Goal: Information Seeking & Learning: Learn about a topic

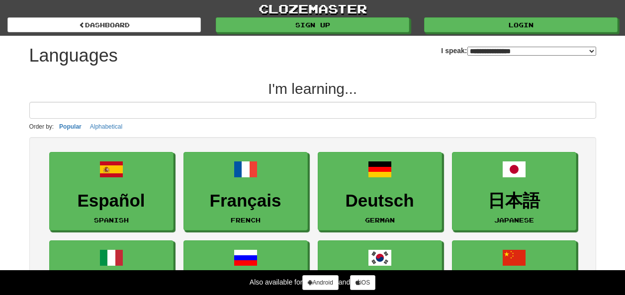
select select "*******"
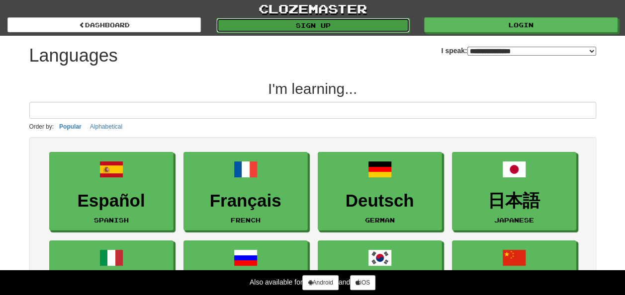
click at [302, 29] on link "Sign up" at bounding box center [312, 25] width 193 height 15
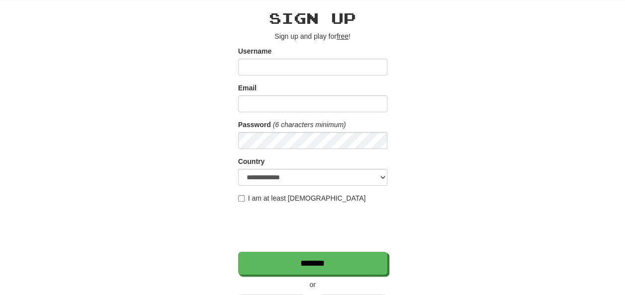
scroll to position [37, 0]
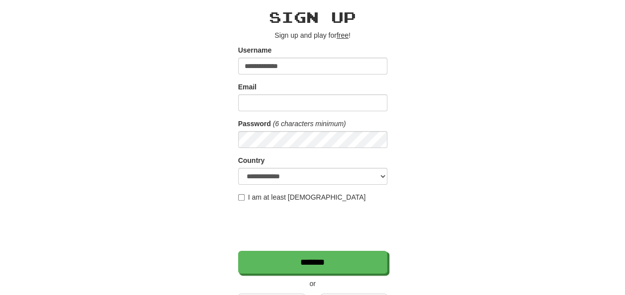
type input "**********"
click at [252, 102] on input "Email" at bounding box center [312, 102] width 149 height 17
click at [499, 103] on div "**********" at bounding box center [312, 172] width 581 height 347
click at [332, 98] on input "****" at bounding box center [312, 102] width 149 height 17
type input "**********"
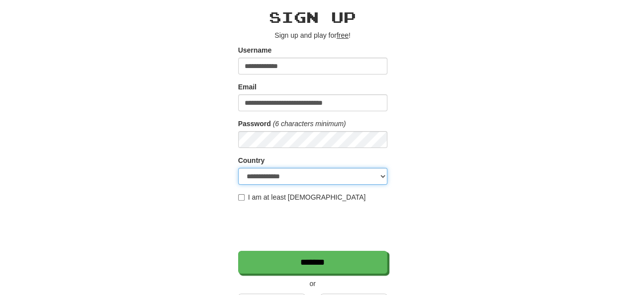
select select "**"
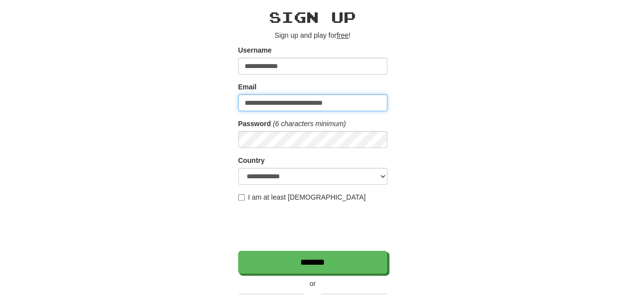
click at [359, 98] on input "**********" at bounding box center [312, 102] width 149 height 17
click at [440, 122] on div "**********" at bounding box center [312, 172] width 581 height 347
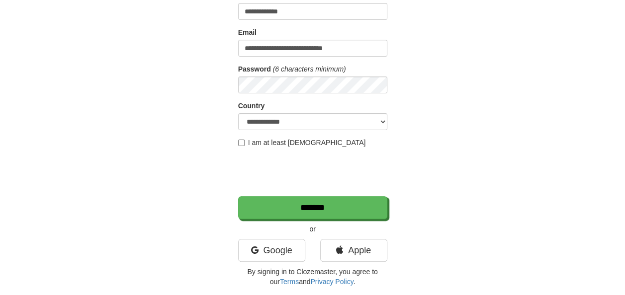
scroll to position [122, 0]
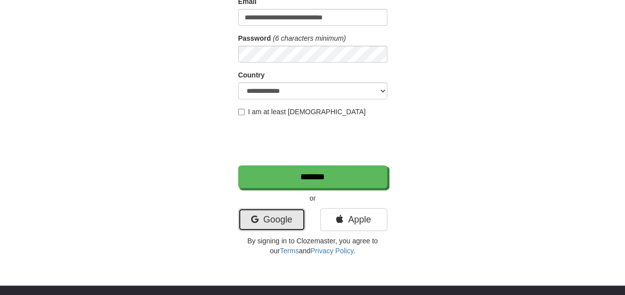
click at [262, 226] on link "Google" at bounding box center [271, 219] width 67 height 23
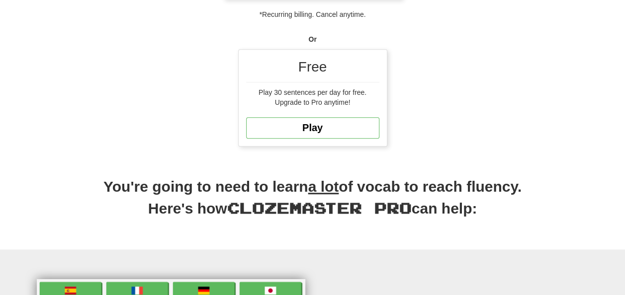
scroll to position [230, 0]
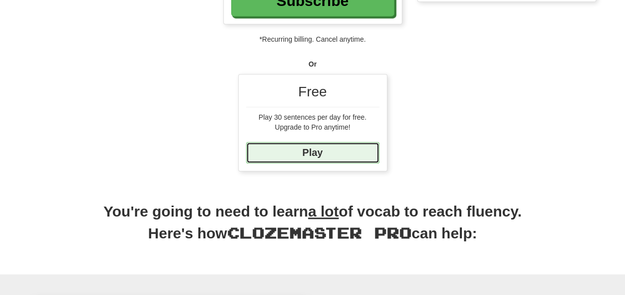
click at [323, 143] on link "Play" at bounding box center [312, 152] width 133 height 21
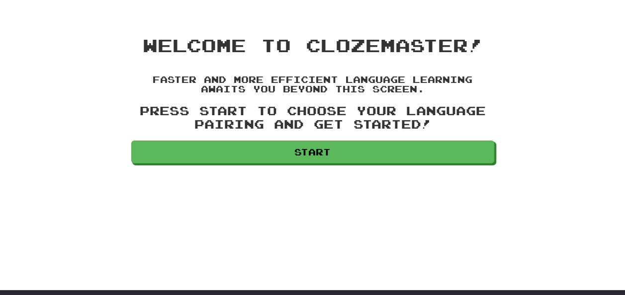
scroll to position [5, 0]
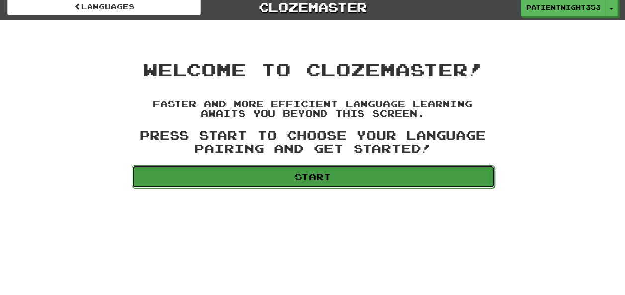
click at [330, 182] on link "Start" at bounding box center [313, 176] width 363 height 23
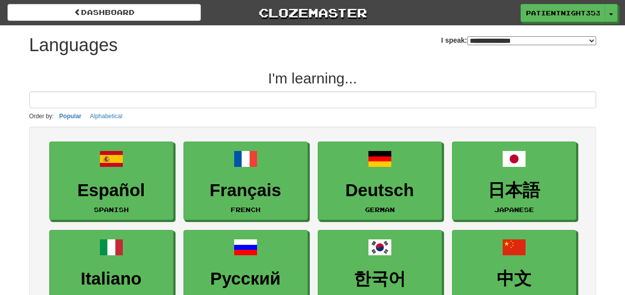
select select "*******"
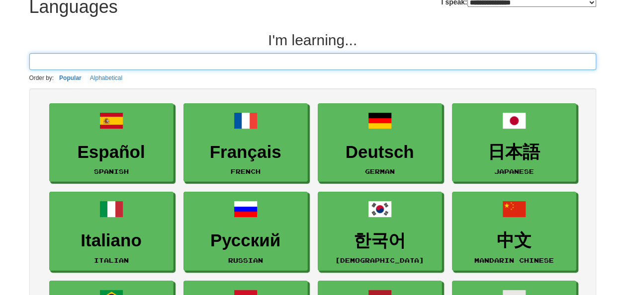
scroll to position [40, 0]
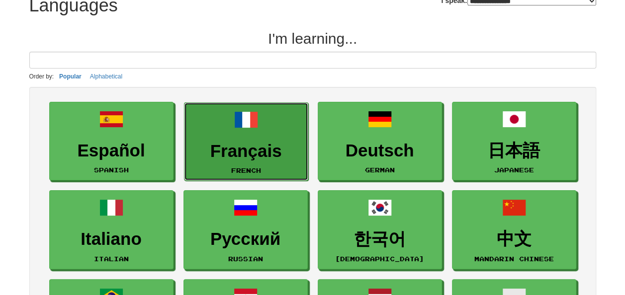
click at [278, 130] on link "Français French" at bounding box center [246, 141] width 124 height 79
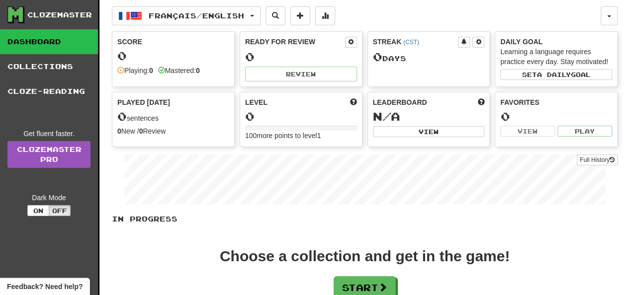
click at [188, 122] on div "Played [DATE] 0 sentences 0 New / 0 Review Full History" at bounding box center [173, 116] width 122 height 49
click at [354, 256] on div "Choose a collection and get in the game!" at bounding box center [365, 256] width 290 height 15
click at [364, 277] on button "Start" at bounding box center [365, 288] width 62 height 23
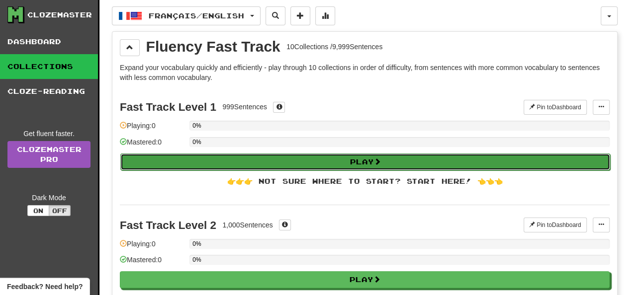
click at [409, 162] on button "Play" at bounding box center [365, 162] width 490 height 17
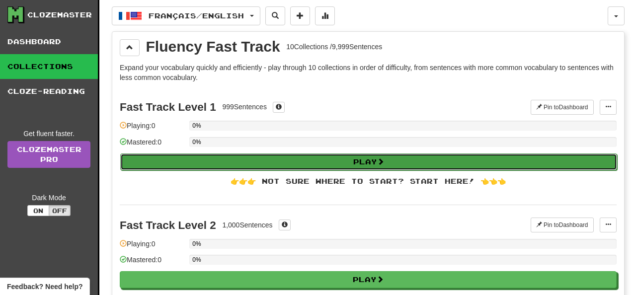
select select "**"
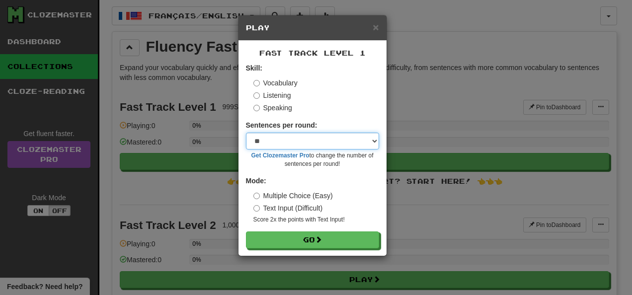
click at [374, 146] on select "* ** ** ** ** ** *** ********" at bounding box center [312, 141] width 133 height 17
click at [339, 105] on div "Speaking" at bounding box center [316, 108] width 126 height 10
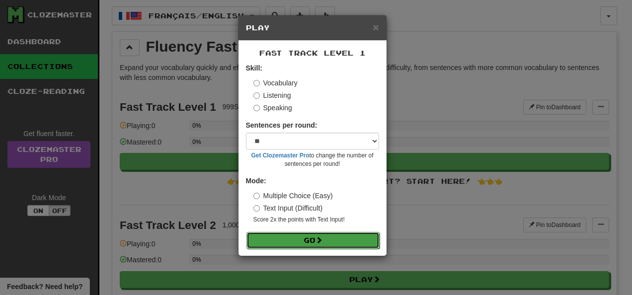
click at [314, 238] on button "Go" at bounding box center [312, 240] width 133 height 17
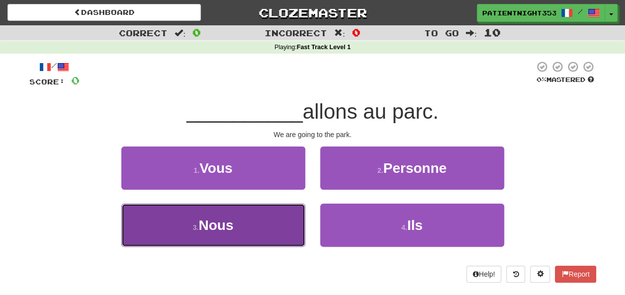
click at [226, 230] on span "Nous" at bounding box center [215, 225] width 35 height 15
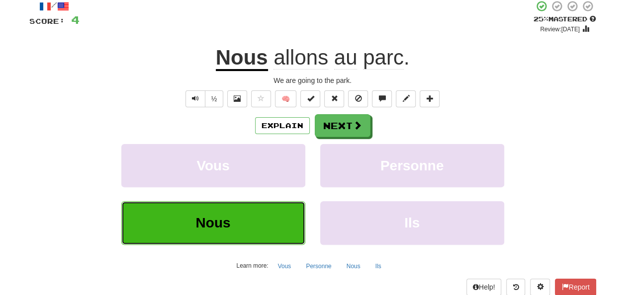
scroll to position [71, 0]
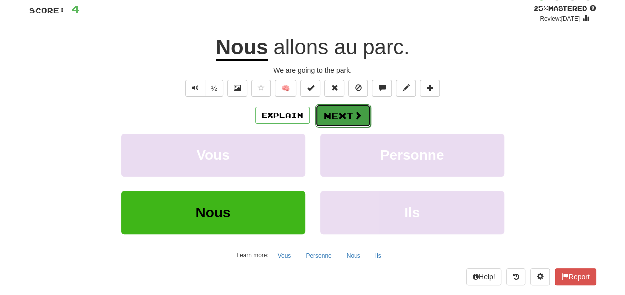
click at [362, 114] on button "Next" at bounding box center [343, 115] width 56 height 23
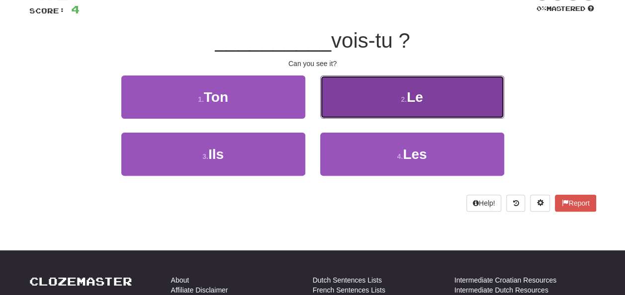
click at [414, 98] on span "Le" at bounding box center [415, 96] width 16 height 15
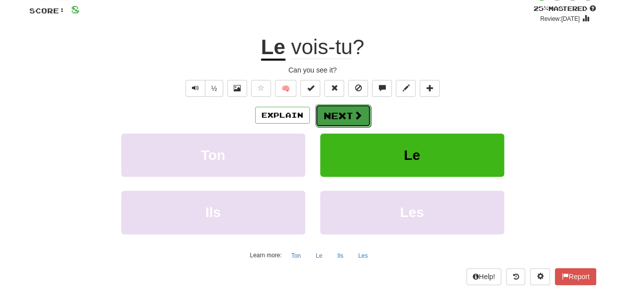
click at [345, 120] on button "Next" at bounding box center [343, 115] width 56 height 23
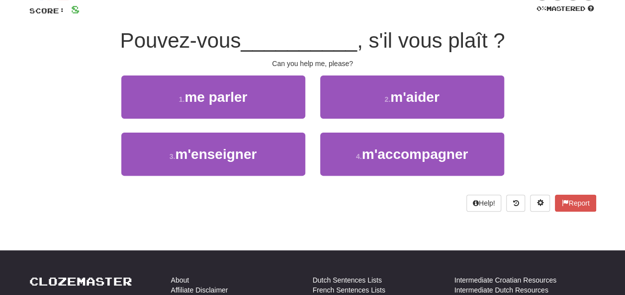
drag, startPoint x: 505, startPoint y: 122, endPoint x: 531, endPoint y: 118, distance: 26.1
click at [531, 118] on div "1 . me parler 2 . m'aider" at bounding box center [312, 104] width 596 height 57
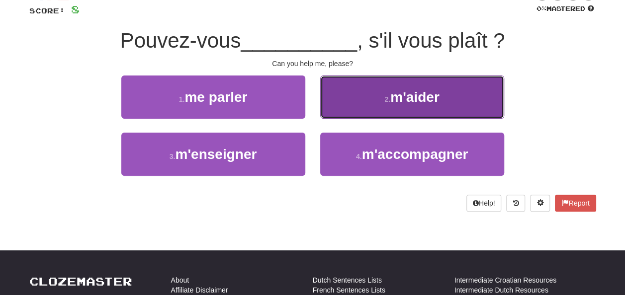
click at [453, 103] on button "2 . m'aider" at bounding box center [412, 97] width 184 height 43
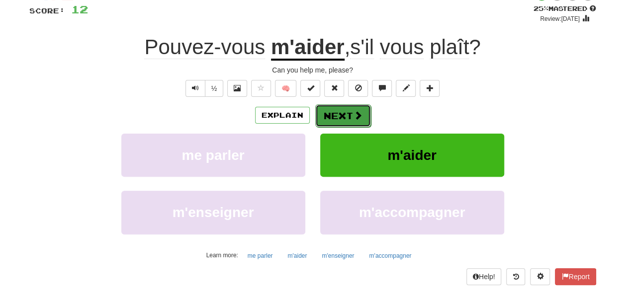
click at [353, 113] on span at bounding box center [357, 115] width 9 height 9
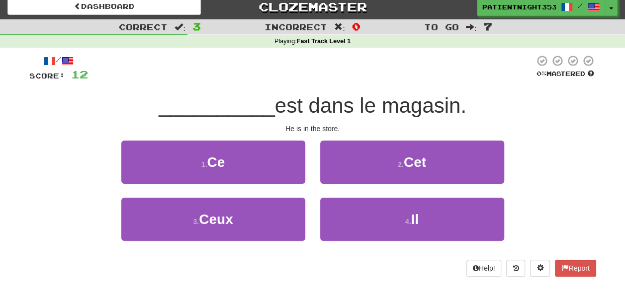
scroll to position [4, 0]
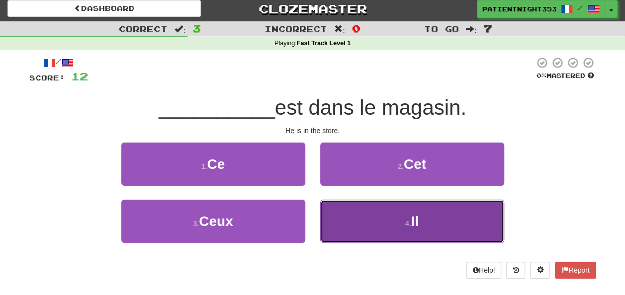
click at [449, 215] on button "4 . Il" at bounding box center [412, 221] width 184 height 43
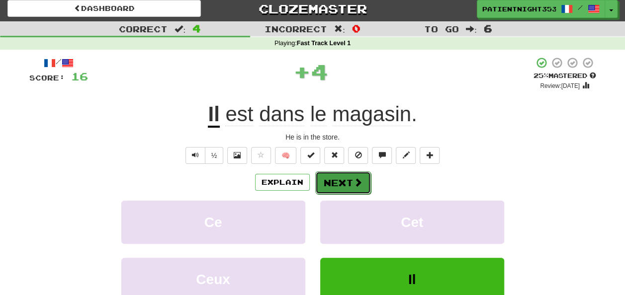
click at [354, 191] on button "Next" at bounding box center [343, 182] width 56 height 23
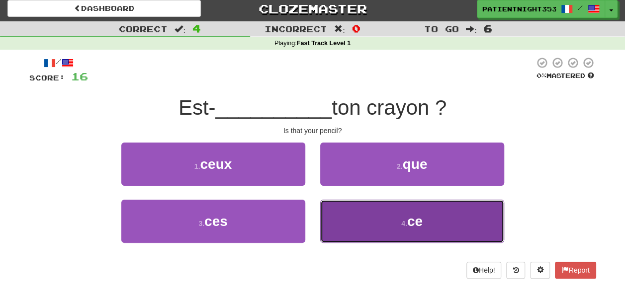
click at [449, 223] on button "4 . ce" at bounding box center [412, 221] width 184 height 43
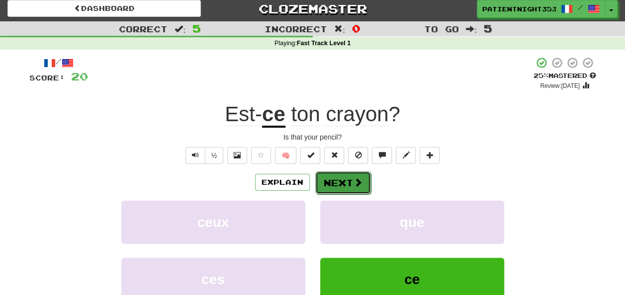
click at [355, 179] on span at bounding box center [357, 182] width 9 height 9
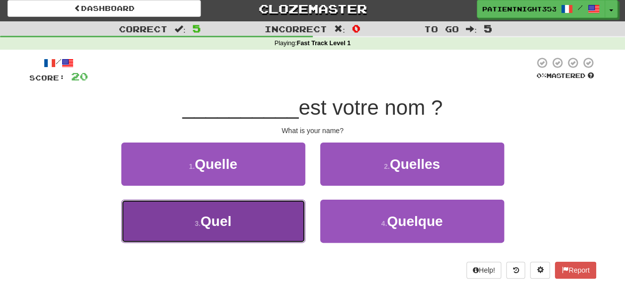
click at [275, 235] on button "3 . Quel" at bounding box center [213, 221] width 184 height 43
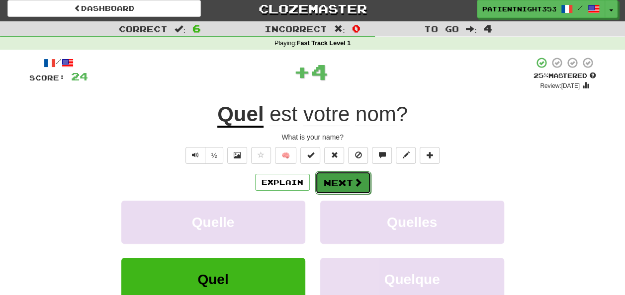
click at [353, 187] on span at bounding box center [357, 182] width 9 height 9
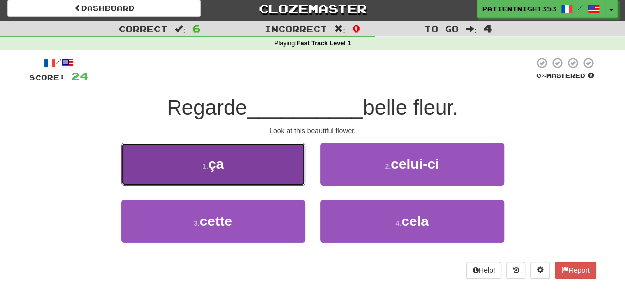
click at [295, 170] on button "1 . ça" at bounding box center [213, 164] width 184 height 43
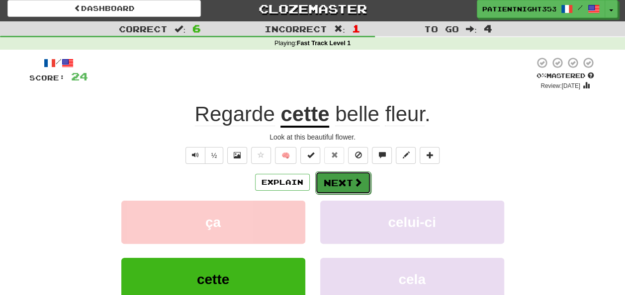
click at [354, 191] on button "Next" at bounding box center [343, 182] width 56 height 23
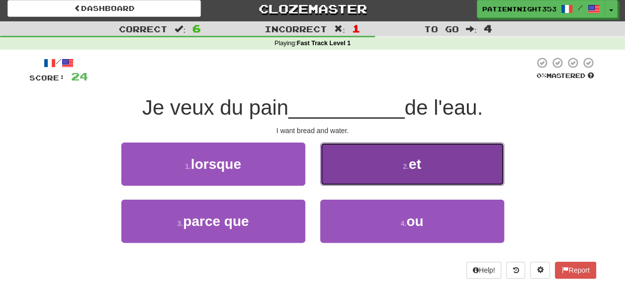
click at [451, 173] on button "2 . et" at bounding box center [412, 164] width 184 height 43
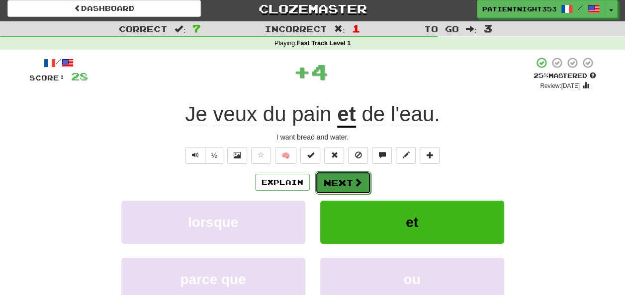
click at [348, 188] on button "Next" at bounding box center [343, 182] width 56 height 23
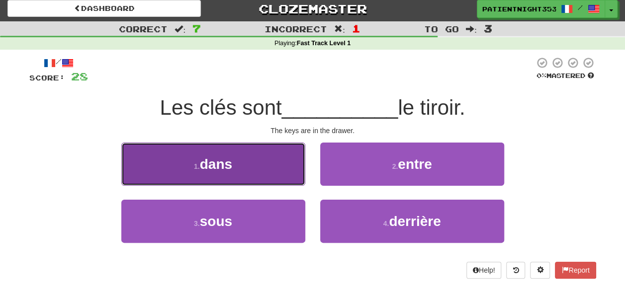
click at [254, 164] on button "1 . dans" at bounding box center [213, 164] width 184 height 43
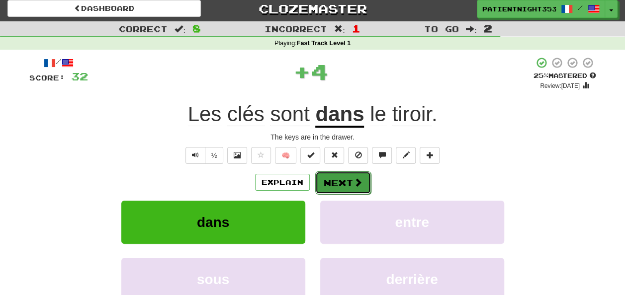
click at [355, 181] on span at bounding box center [357, 182] width 9 height 9
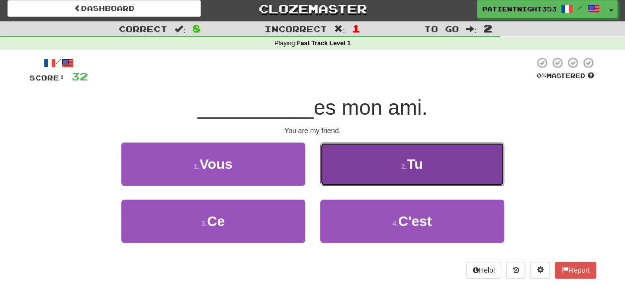
click at [458, 165] on button "2 . Tu" at bounding box center [412, 164] width 184 height 43
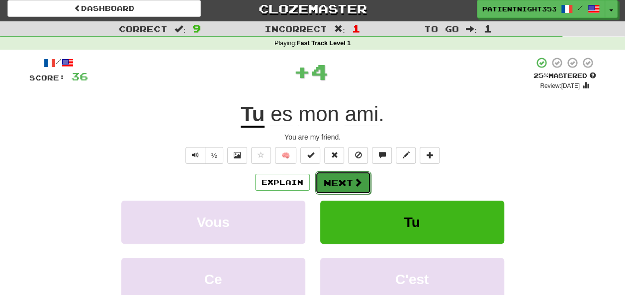
click at [351, 180] on button "Next" at bounding box center [343, 182] width 56 height 23
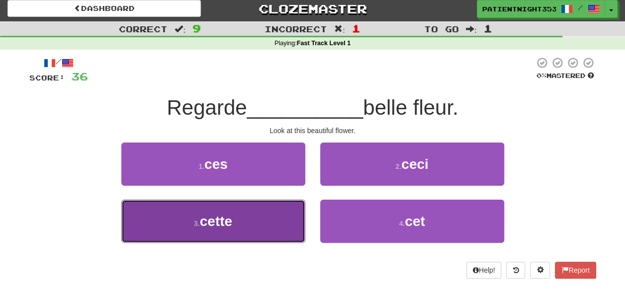
click at [295, 225] on button "3 . cette" at bounding box center [213, 221] width 184 height 43
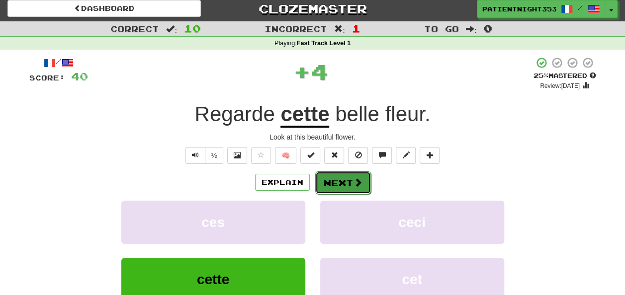
click at [355, 188] on button "Next" at bounding box center [343, 182] width 56 height 23
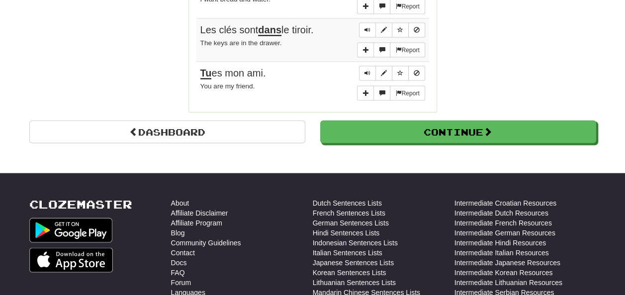
scroll to position [924, 0]
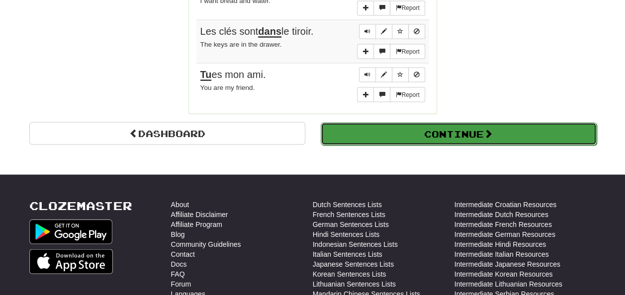
click at [531, 129] on button "Continue" at bounding box center [459, 133] width 276 height 23
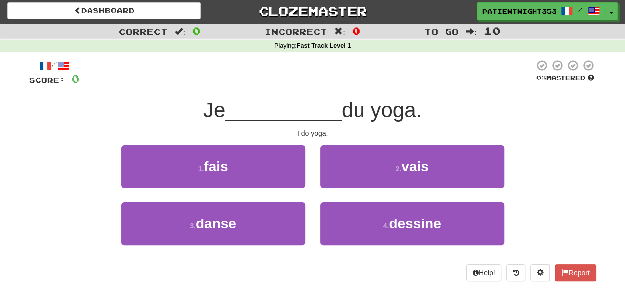
scroll to position [0, 0]
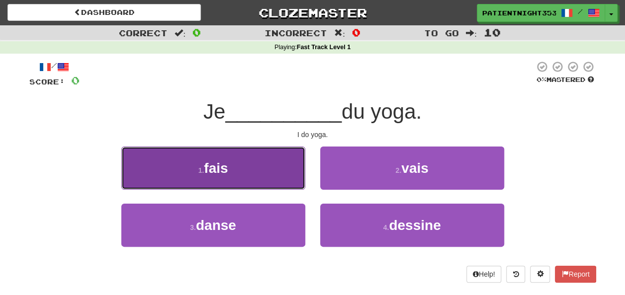
click at [266, 162] on button "1 . fais" at bounding box center [213, 168] width 184 height 43
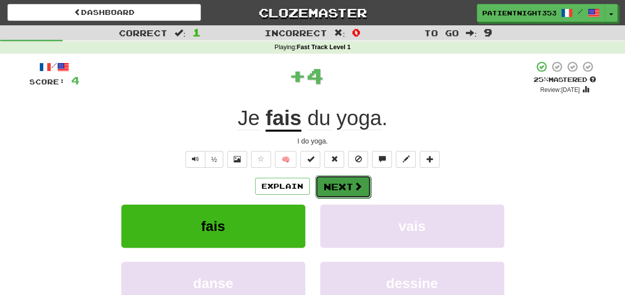
click at [351, 189] on button "Next" at bounding box center [343, 186] width 56 height 23
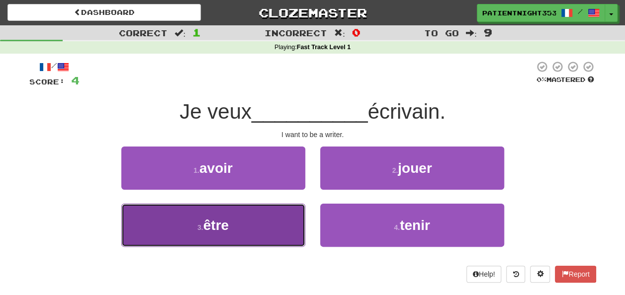
click at [272, 223] on button "3 . être" at bounding box center [213, 225] width 184 height 43
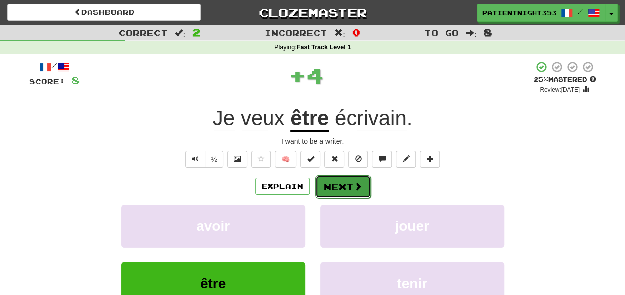
click at [344, 182] on button "Next" at bounding box center [343, 186] width 56 height 23
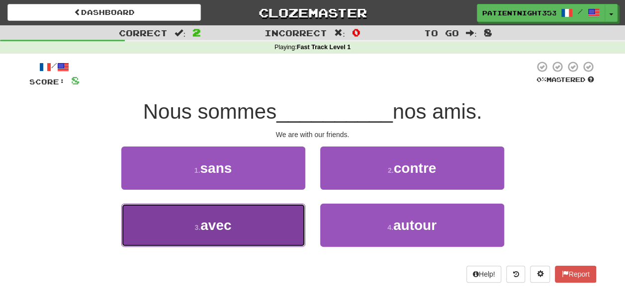
click at [273, 242] on button "3 . avec" at bounding box center [213, 225] width 184 height 43
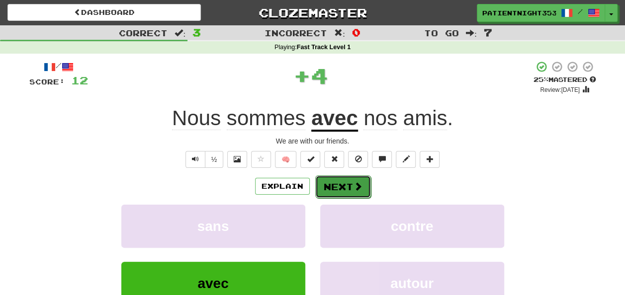
click at [343, 191] on button "Next" at bounding box center [343, 186] width 56 height 23
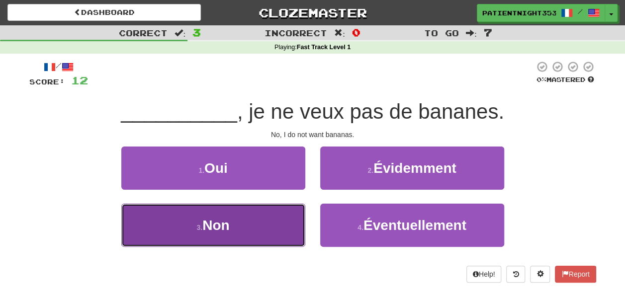
click at [246, 236] on button "3 . Non" at bounding box center [213, 225] width 184 height 43
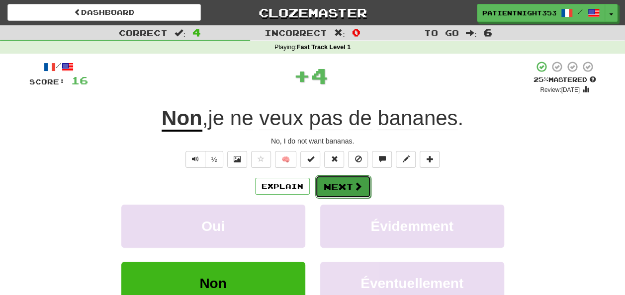
click at [346, 191] on button "Next" at bounding box center [343, 186] width 56 height 23
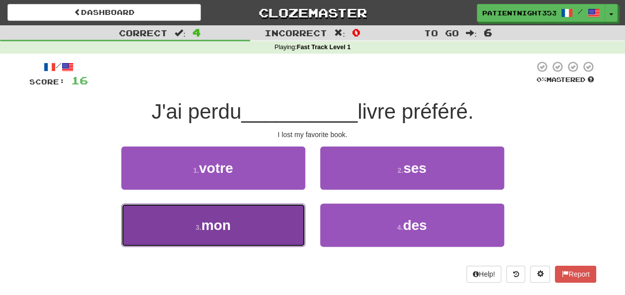
click at [238, 233] on button "3 . mon" at bounding box center [213, 225] width 184 height 43
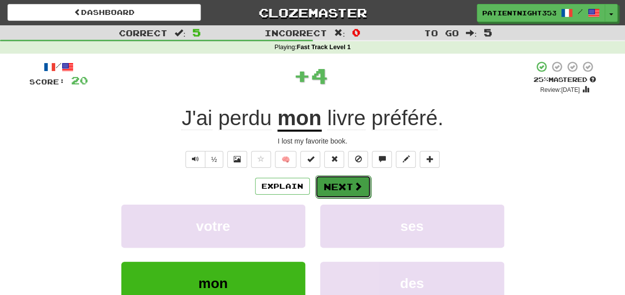
click at [348, 183] on button "Next" at bounding box center [343, 186] width 56 height 23
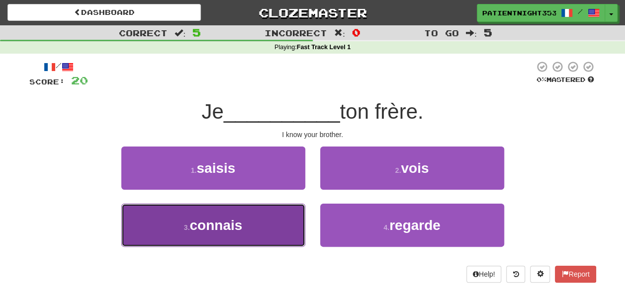
click at [276, 219] on button "3 . connais" at bounding box center [213, 225] width 184 height 43
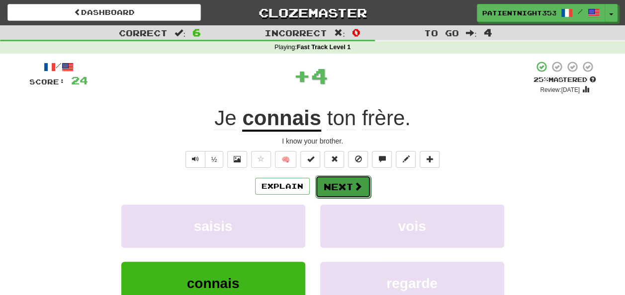
click at [358, 184] on span at bounding box center [357, 186] width 9 height 9
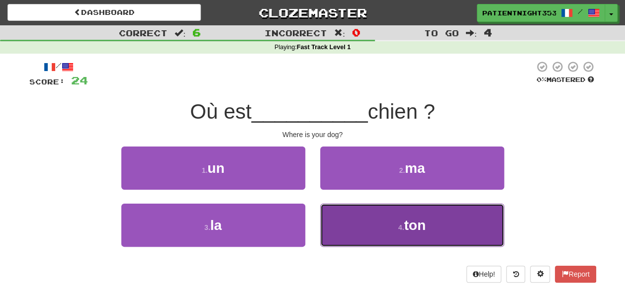
click at [437, 230] on button "4 . ton" at bounding box center [412, 225] width 184 height 43
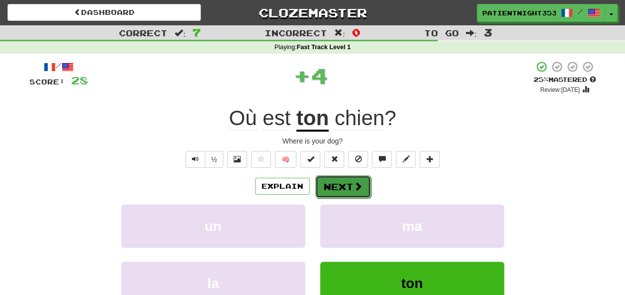
click at [348, 187] on button "Next" at bounding box center [343, 186] width 56 height 23
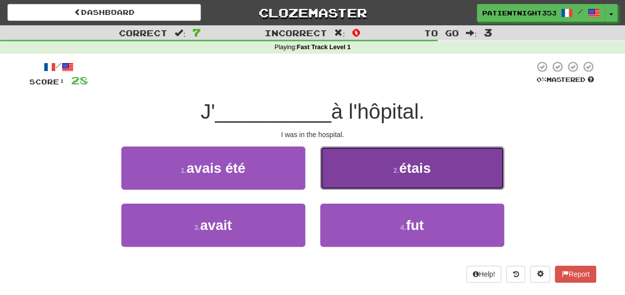
click at [453, 181] on button "2 . étais" at bounding box center [412, 168] width 184 height 43
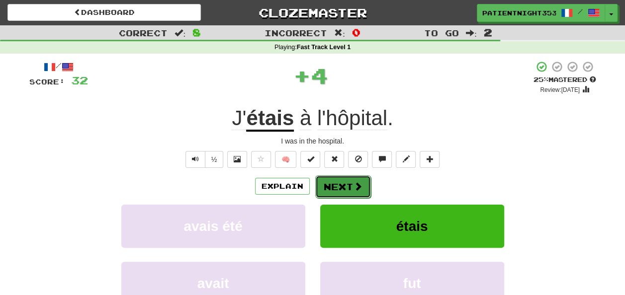
click at [358, 186] on span at bounding box center [357, 186] width 9 height 9
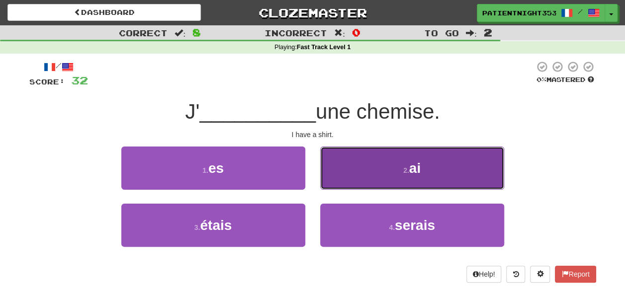
click at [473, 170] on button "2 . ai" at bounding box center [412, 168] width 184 height 43
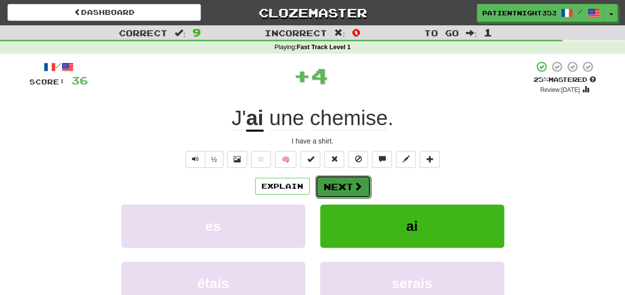
click at [361, 184] on button "Next" at bounding box center [343, 186] width 56 height 23
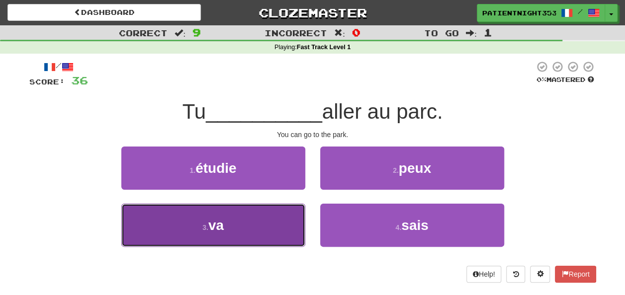
click at [272, 238] on button "3 . va" at bounding box center [213, 225] width 184 height 43
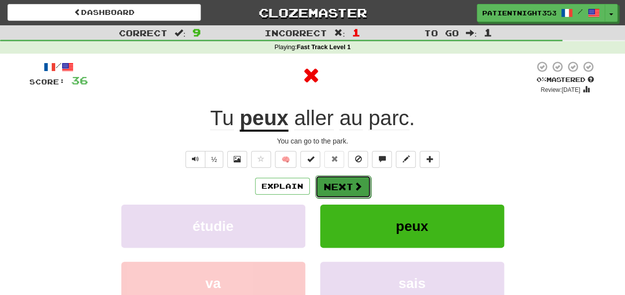
click at [348, 193] on button "Next" at bounding box center [343, 186] width 56 height 23
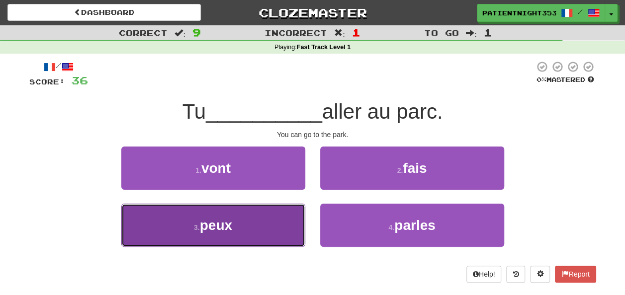
click at [277, 238] on button "3 . peux" at bounding box center [213, 225] width 184 height 43
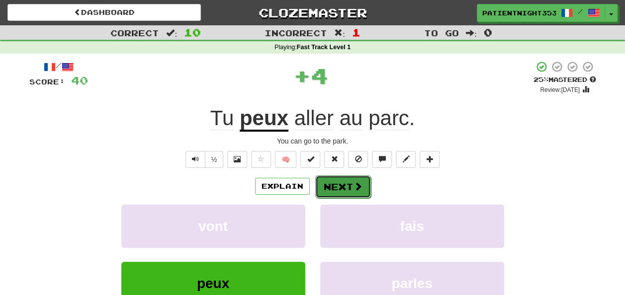
click at [344, 184] on button "Next" at bounding box center [343, 186] width 56 height 23
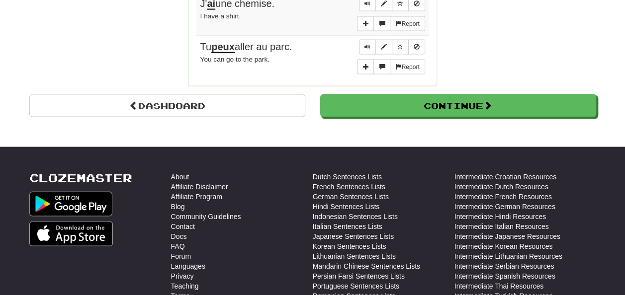
scroll to position [851, 0]
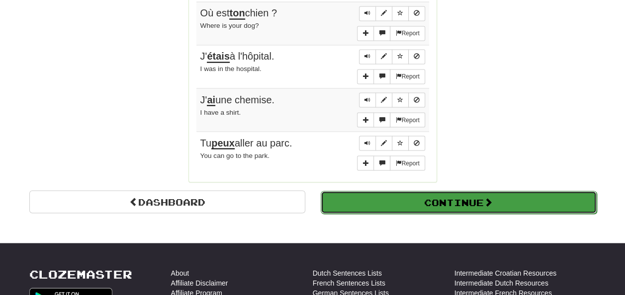
click at [522, 191] on button "Continue" at bounding box center [459, 202] width 276 height 23
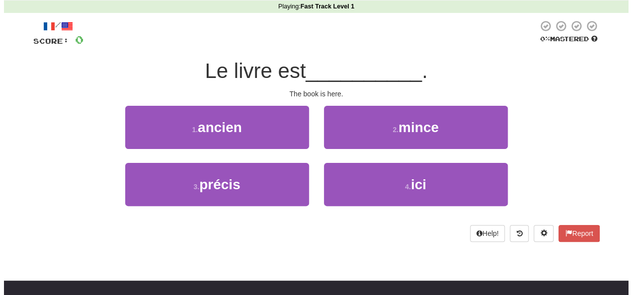
scroll to position [37, 0]
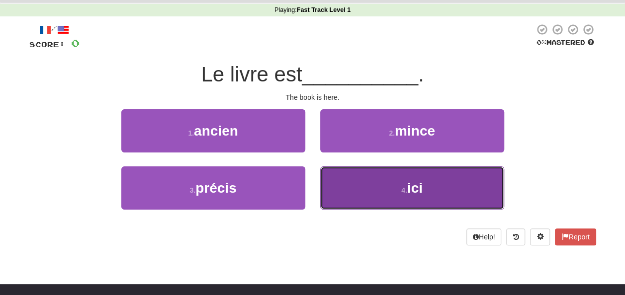
click at [433, 177] on button "4 . ici" at bounding box center [412, 187] width 184 height 43
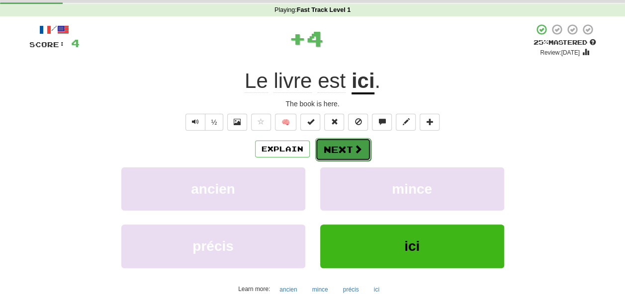
click at [366, 146] on button "Next" at bounding box center [343, 149] width 56 height 23
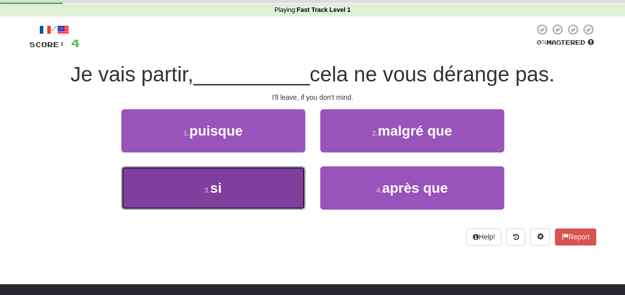
click at [251, 177] on button "3 . si" at bounding box center [213, 187] width 184 height 43
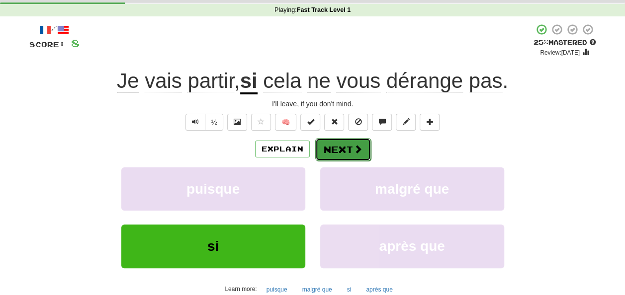
click at [358, 150] on span at bounding box center [357, 149] width 9 height 9
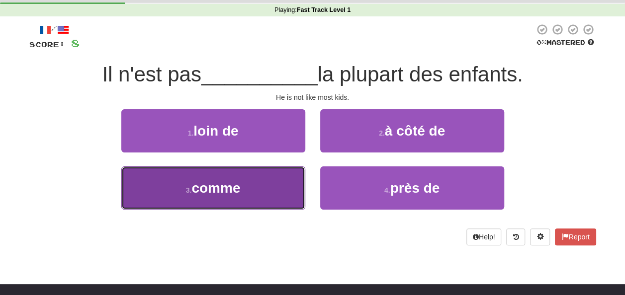
click at [284, 199] on button "3 . comme" at bounding box center [213, 187] width 184 height 43
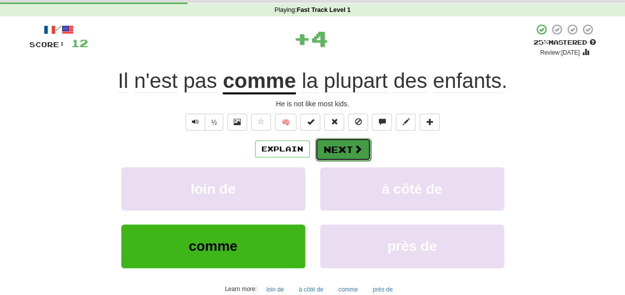
click at [355, 151] on span at bounding box center [357, 149] width 9 height 9
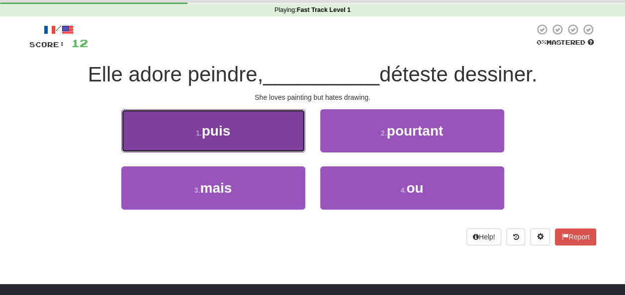
click at [205, 136] on span "puis" at bounding box center [216, 130] width 29 height 15
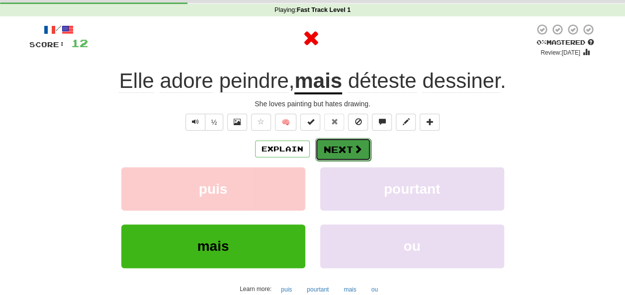
click at [327, 146] on button "Next" at bounding box center [343, 149] width 56 height 23
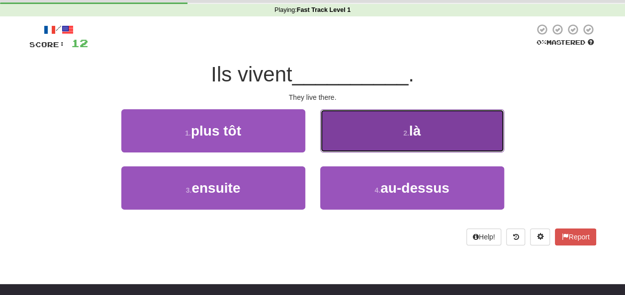
click at [417, 119] on button "2 . là" at bounding box center [412, 130] width 184 height 43
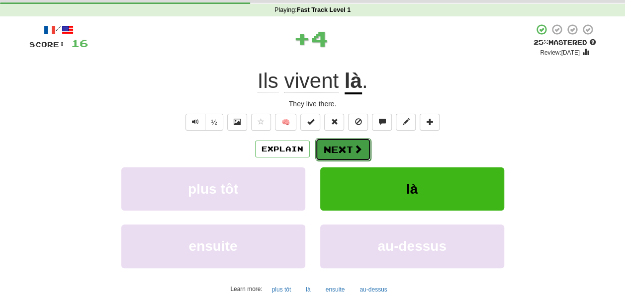
click at [356, 141] on button "Next" at bounding box center [343, 149] width 56 height 23
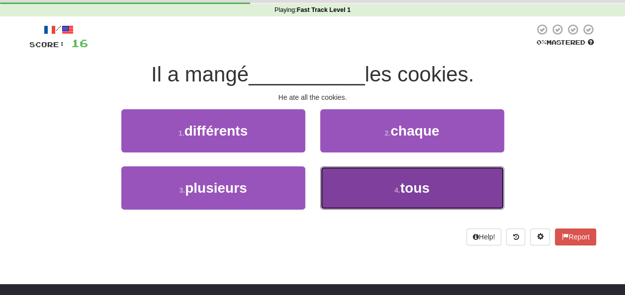
click at [439, 184] on button "4 . tous" at bounding box center [412, 187] width 184 height 43
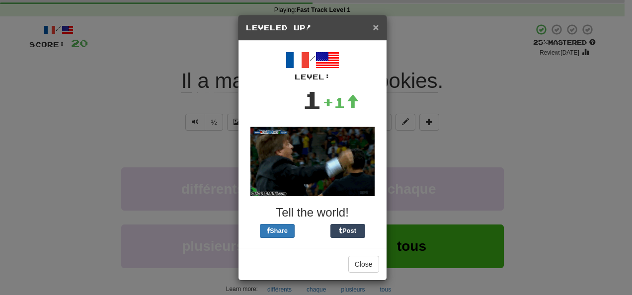
click at [377, 26] on span "×" at bounding box center [376, 26] width 6 height 11
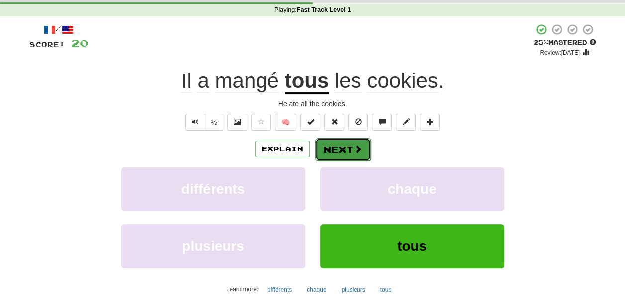
click at [350, 148] on button "Next" at bounding box center [343, 149] width 56 height 23
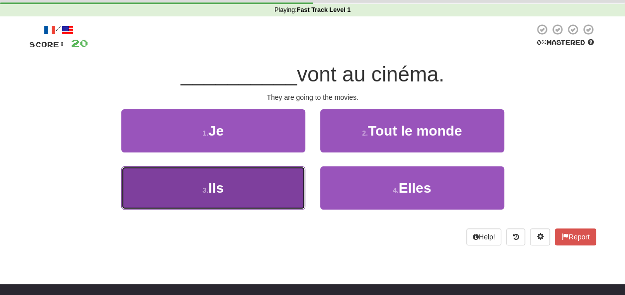
click at [272, 173] on button "3 . Ils" at bounding box center [213, 187] width 184 height 43
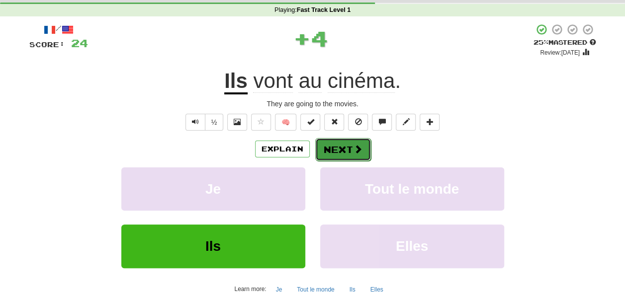
click at [344, 146] on button "Next" at bounding box center [343, 149] width 56 height 23
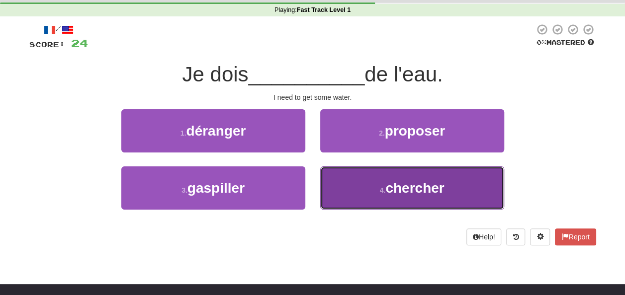
click at [411, 176] on button "4 . chercher" at bounding box center [412, 187] width 184 height 43
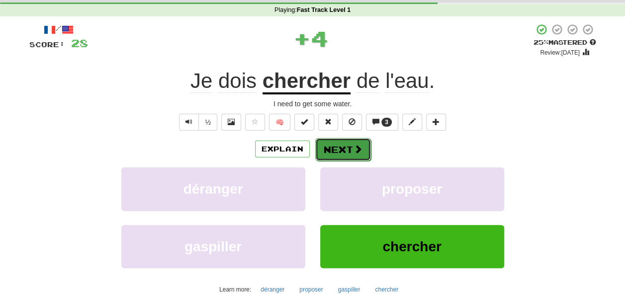
click at [351, 151] on button "Next" at bounding box center [343, 149] width 56 height 23
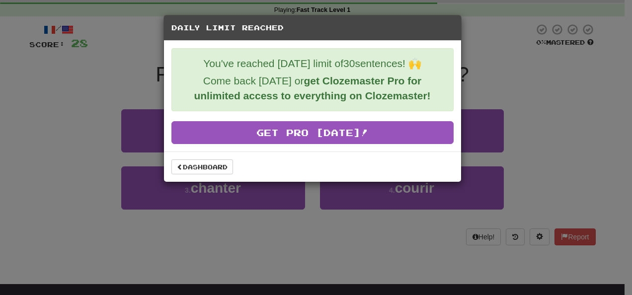
click at [282, 240] on div "Daily Limit Reached You've reached today's limit of 30 sentences! 🙌 Come back t…" at bounding box center [316, 147] width 632 height 295
click at [216, 166] on link "Dashboard" at bounding box center [202, 167] width 62 height 15
